Goal: Task Accomplishment & Management: Manage account settings

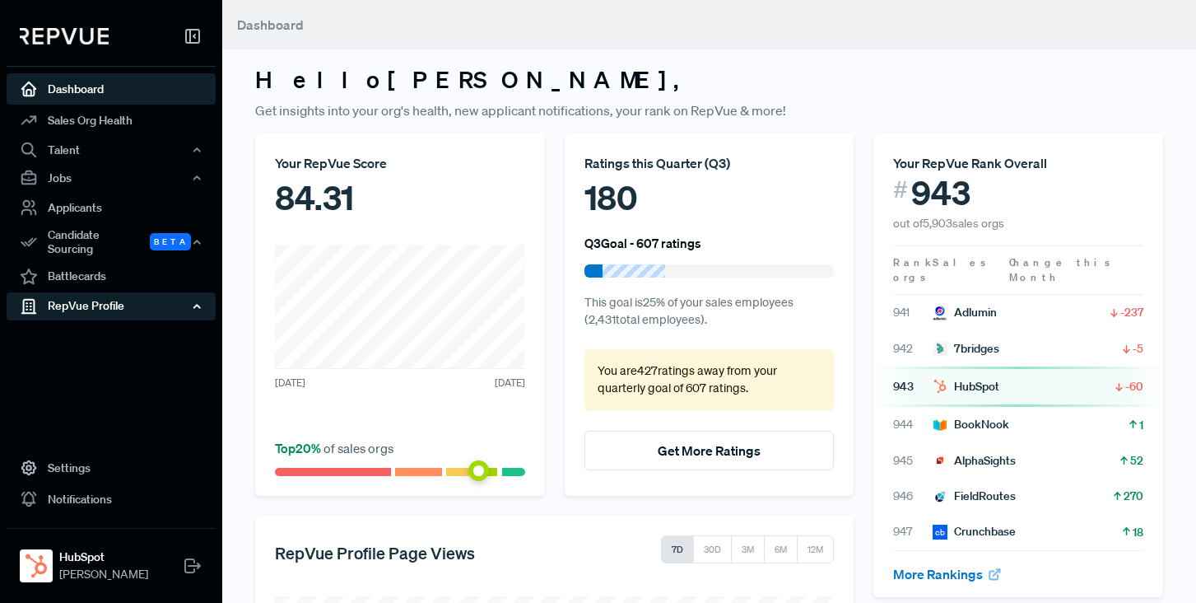
click at [90, 292] on div "RepVue Profile" at bounding box center [111, 306] width 209 height 28
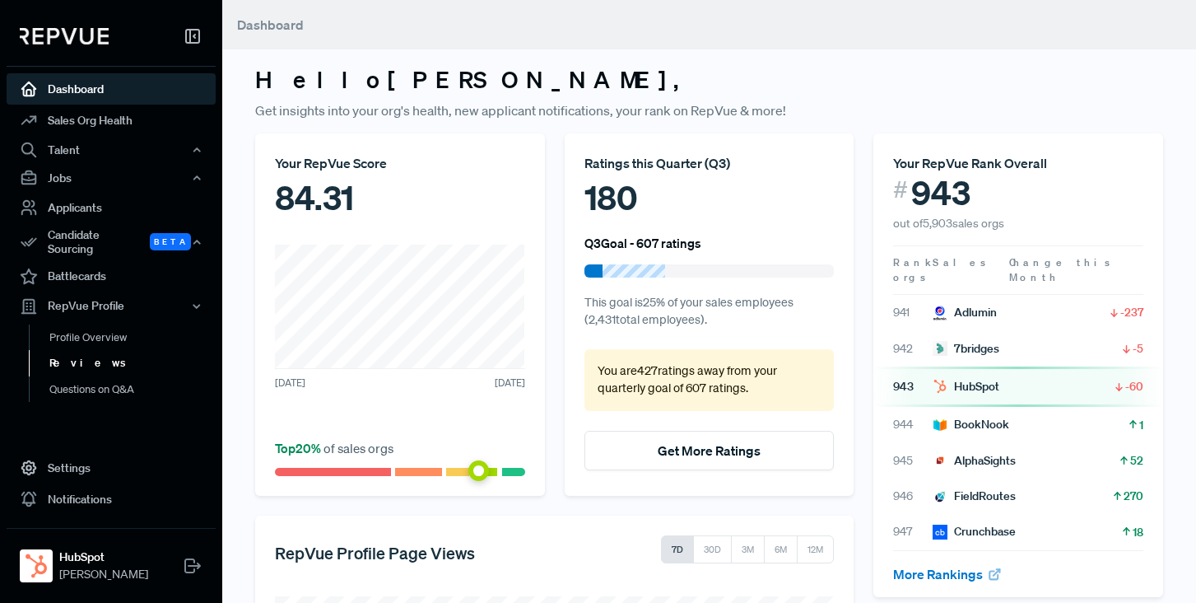
click at [77, 354] on link "Reviews" at bounding box center [133, 363] width 209 height 26
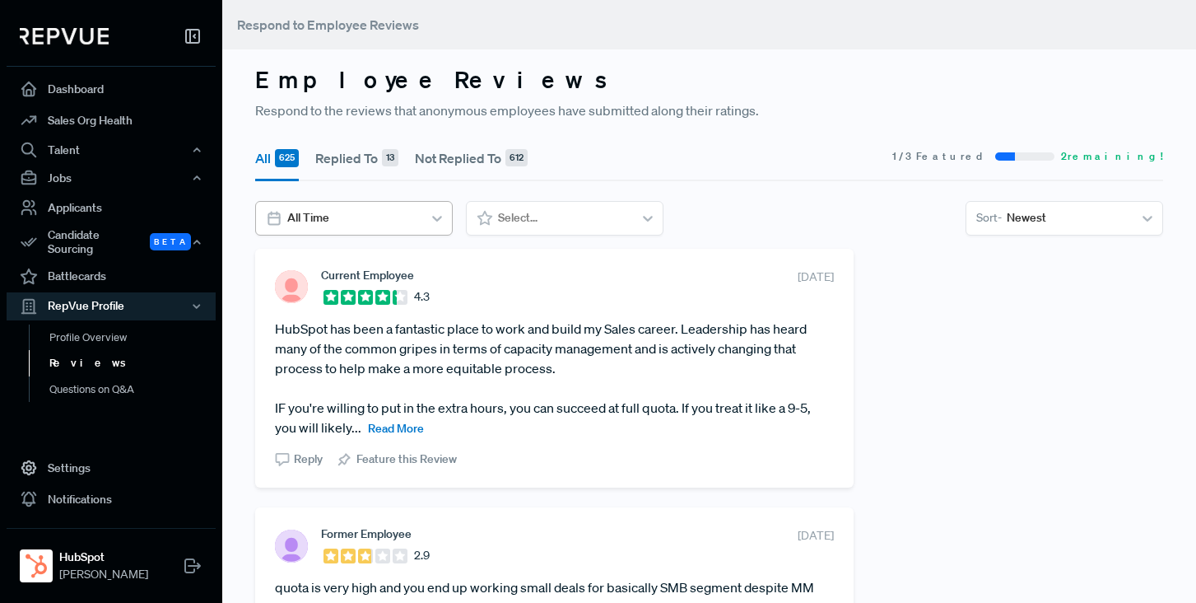
click at [389, 212] on div at bounding box center [352, 217] width 130 height 21
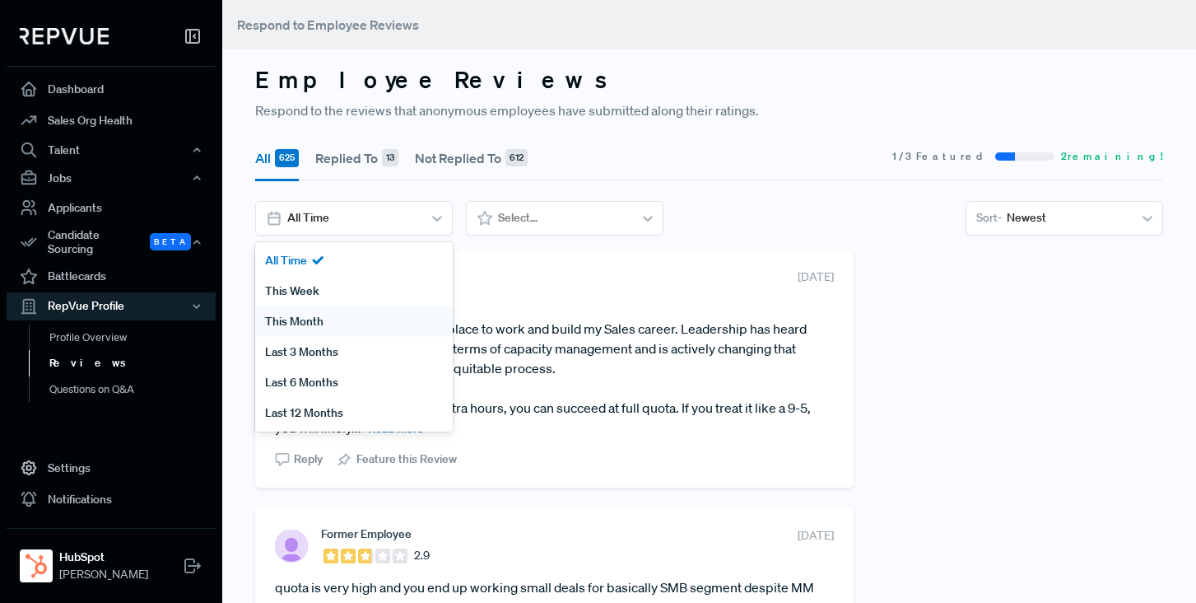
click at [310, 317] on div "This Month" at bounding box center [354, 321] width 198 height 30
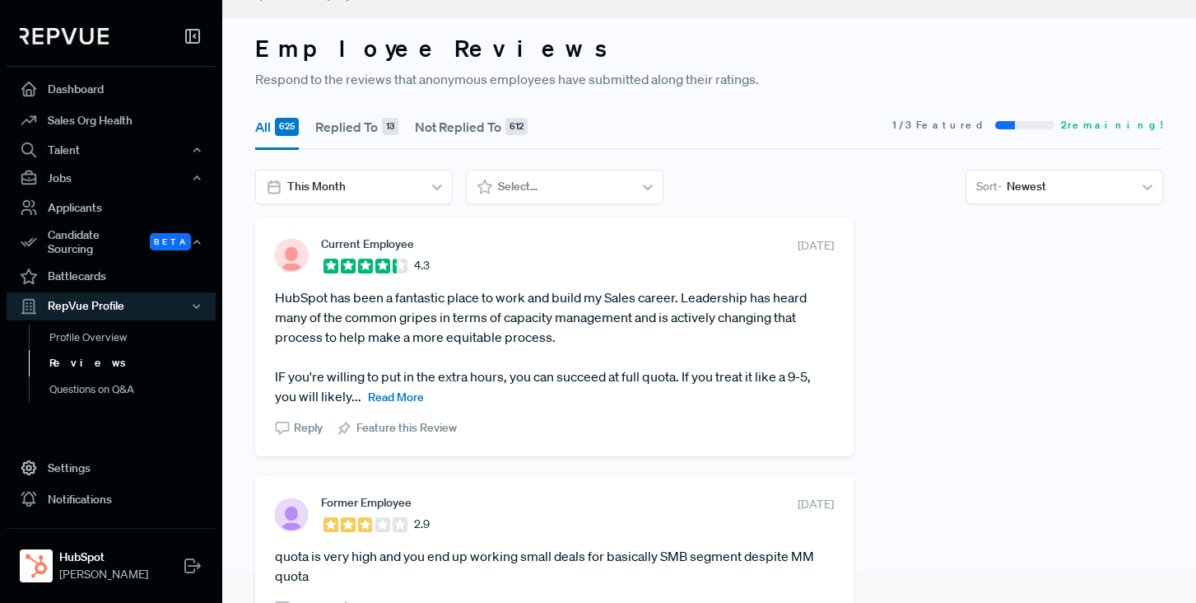
scroll to position [26, 0]
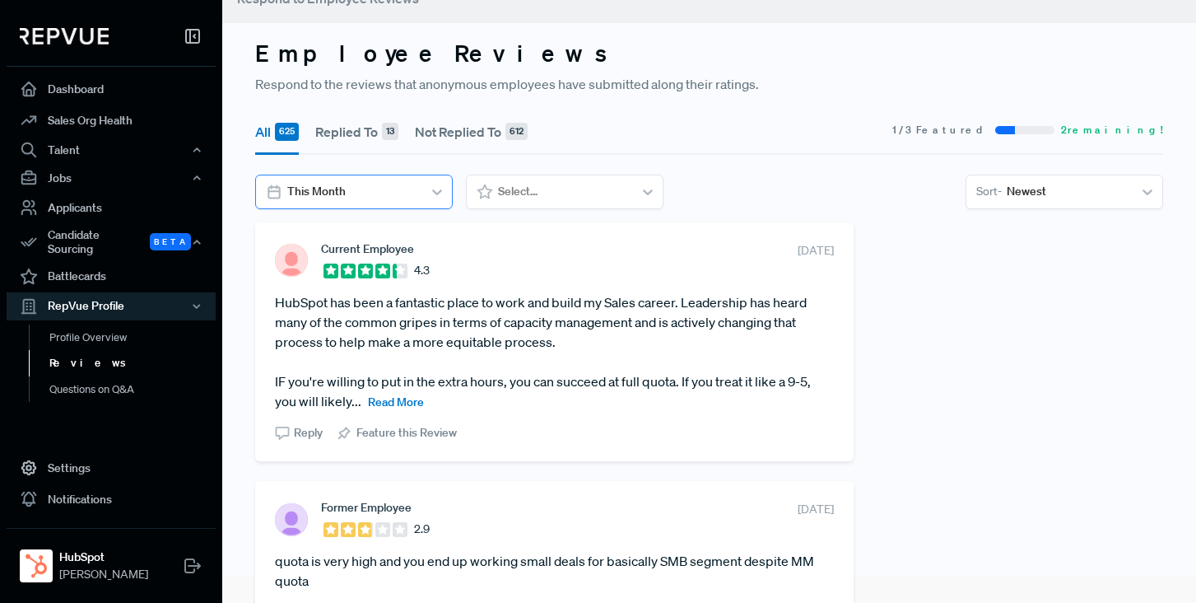
click at [382, 198] on div at bounding box center [352, 191] width 130 height 21
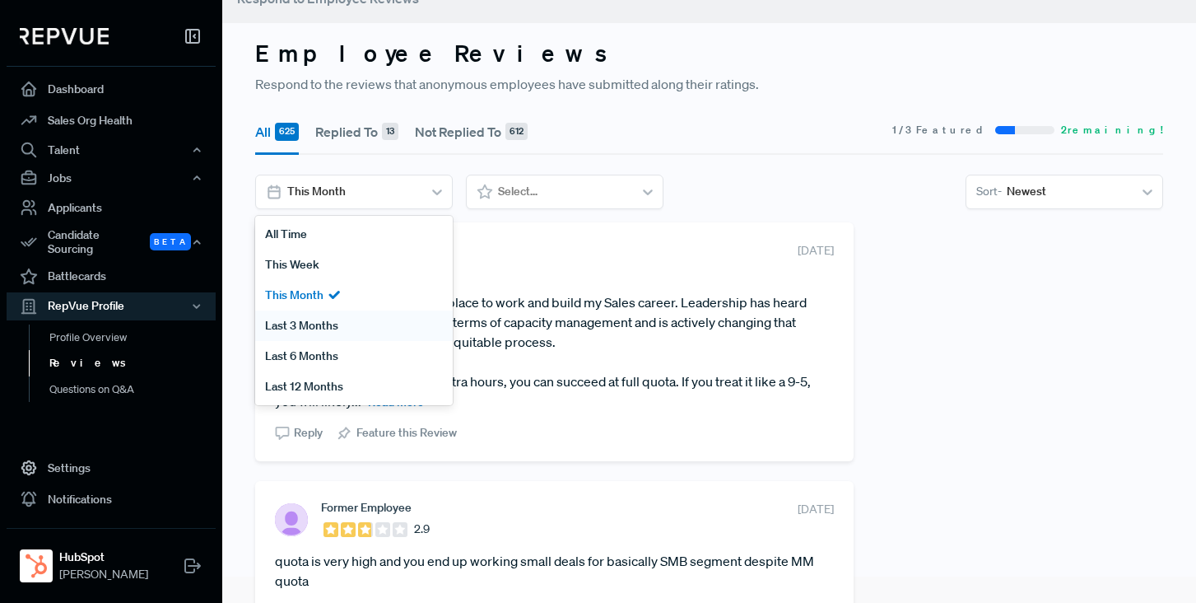
click at [330, 326] on div "Last 3 Months" at bounding box center [354, 325] width 198 height 30
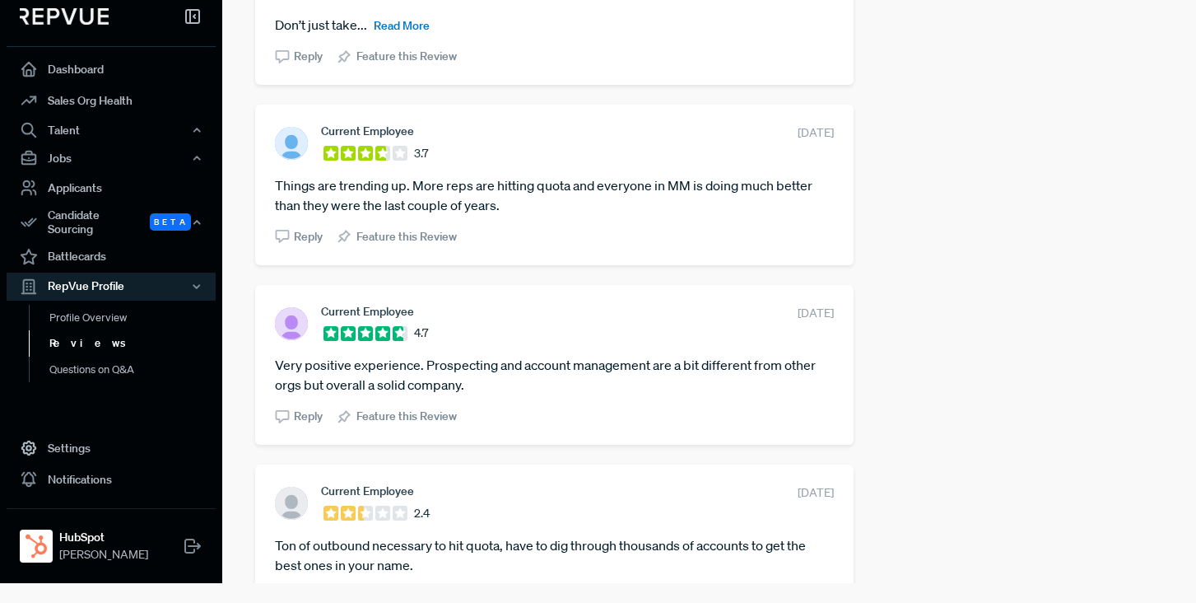
scroll to position [1736, 0]
